Goal: Information Seeking & Learning: Compare options

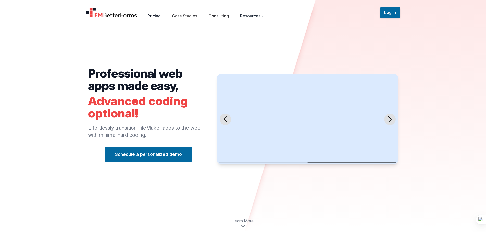
click at [158, 16] on link "Pricing" at bounding box center [153, 15] width 13 height 5
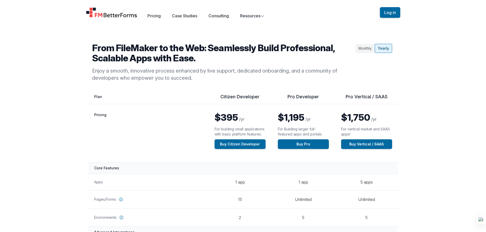
click at [361, 51] on div "Monthly" at bounding box center [364, 48] width 19 height 9
